Goal: Entertainment & Leisure: Consume media (video, audio)

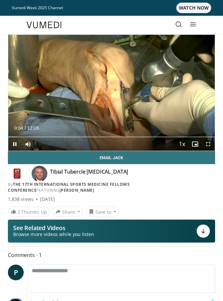
click at [163, 99] on icon "Video Player" at bounding box center [166, 92] width 13 height 13
click at [61, 52] on div "10 seconds Tap to unmute" at bounding box center [111, 93] width 206 height 116
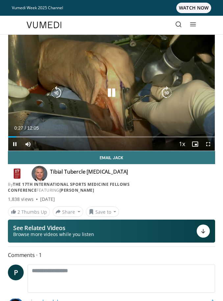
click at [187, 71] on div "10 seconds Tap to unmute" at bounding box center [111, 93] width 206 height 116
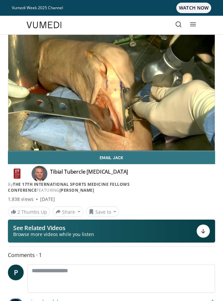
click at [48, 35] on div "10 seconds Tap to unmute" at bounding box center [111, 93] width 206 height 116
